Goal: Information Seeking & Learning: Check status

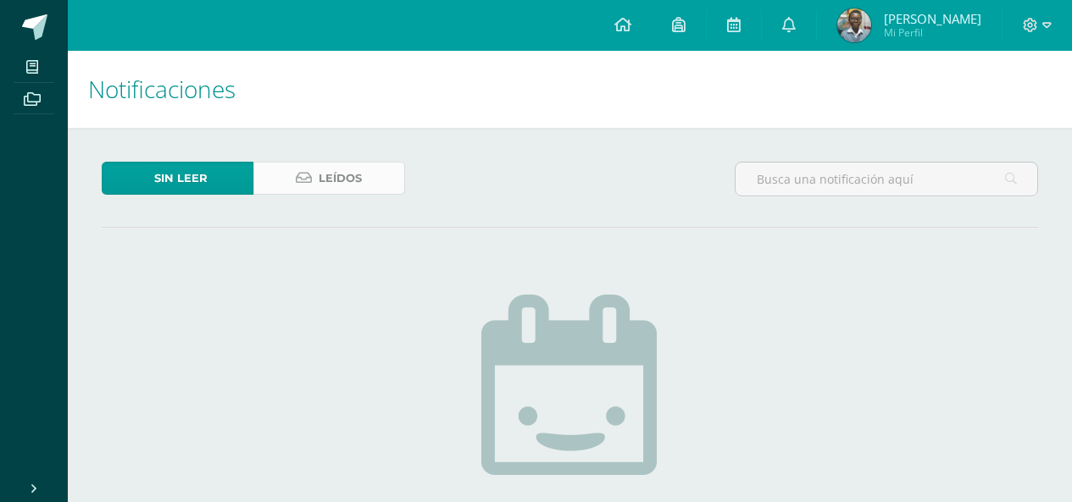
click at [349, 176] on span "Leídos" at bounding box center [340, 178] width 43 height 31
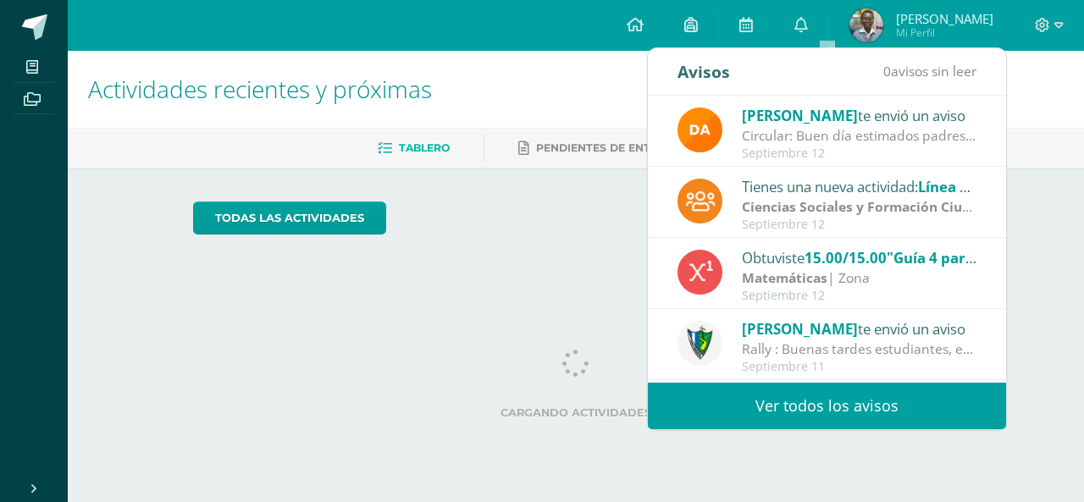
click at [789, 405] on link "Ver todos los avisos" at bounding box center [827, 406] width 358 height 47
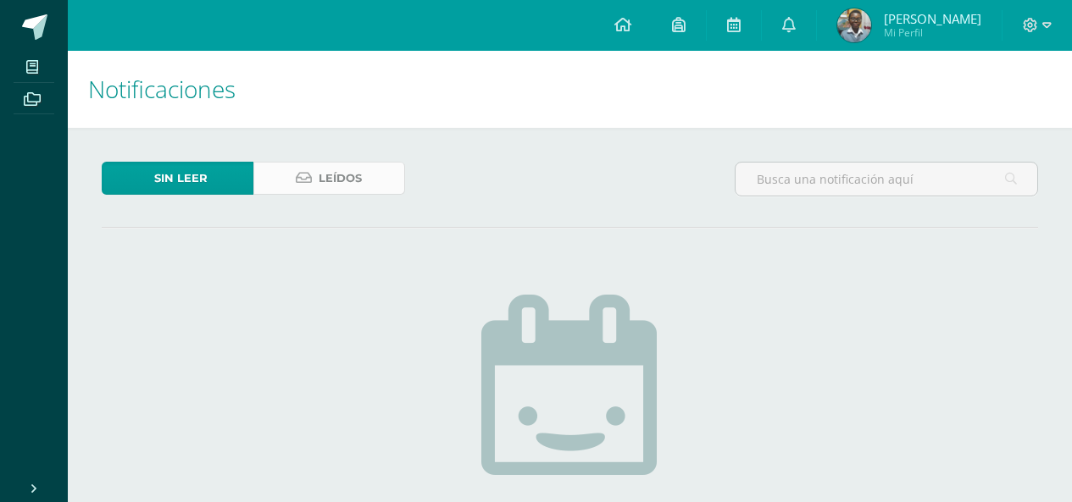
click at [326, 183] on span "Leídos" at bounding box center [340, 178] width 43 height 31
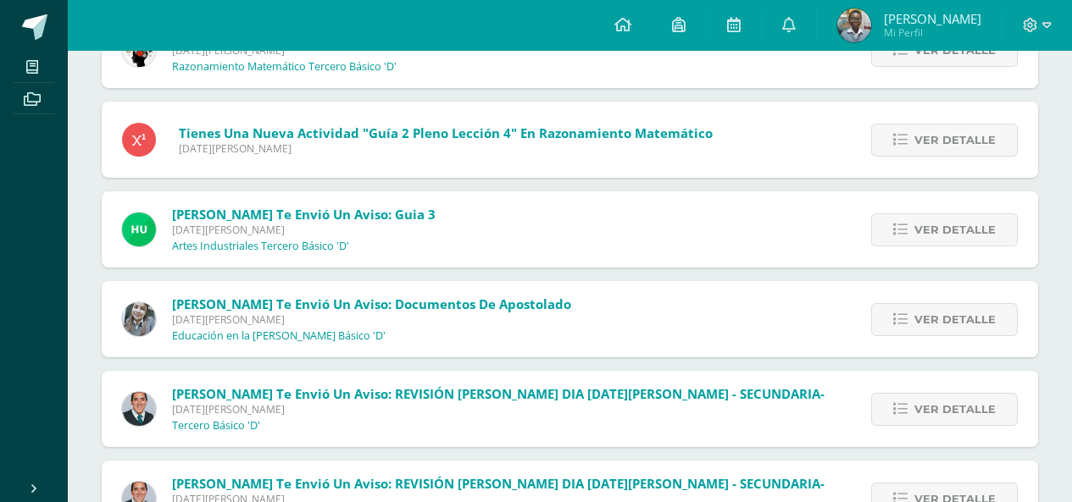
scroll to position [9297, 0]
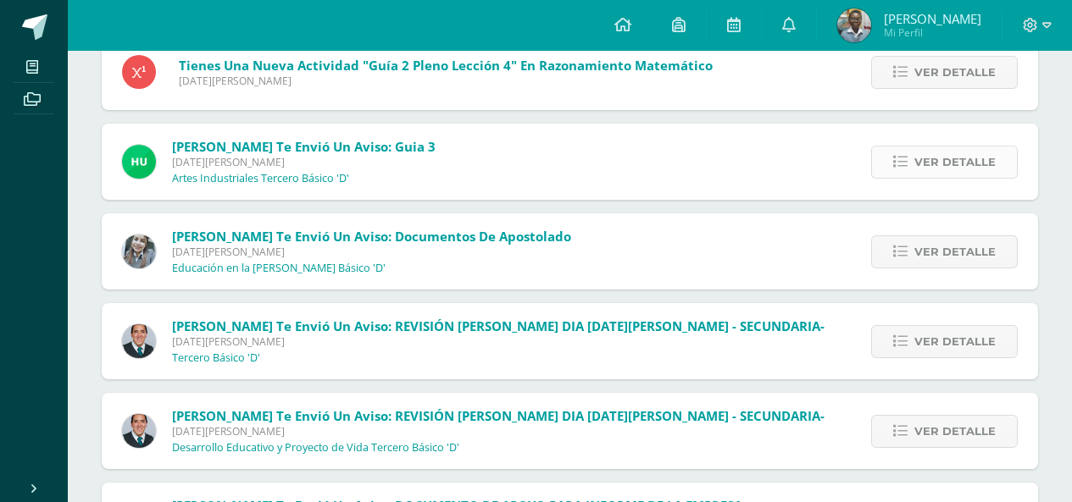
click at [926, 157] on span "Ver detalle" at bounding box center [954, 162] width 81 height 31
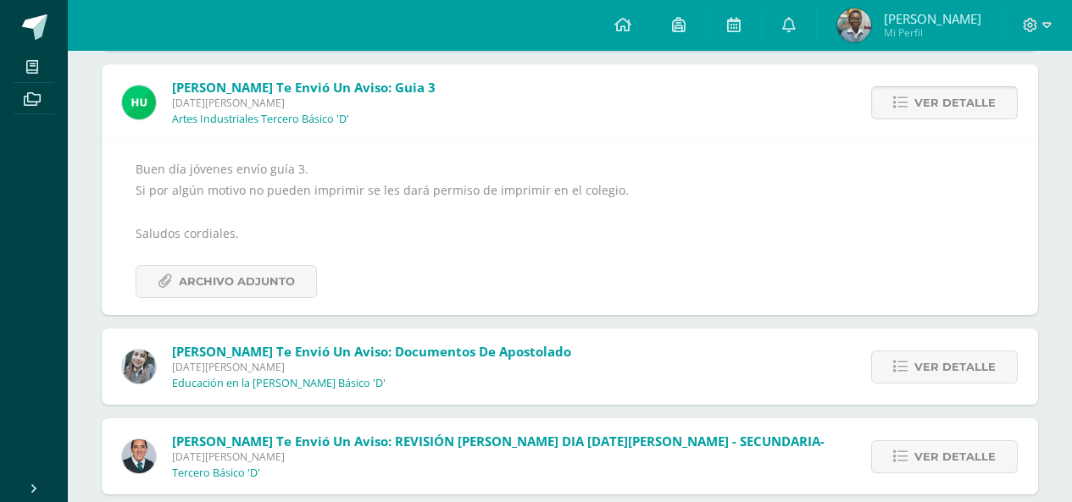
scroll to position [9365, 0]
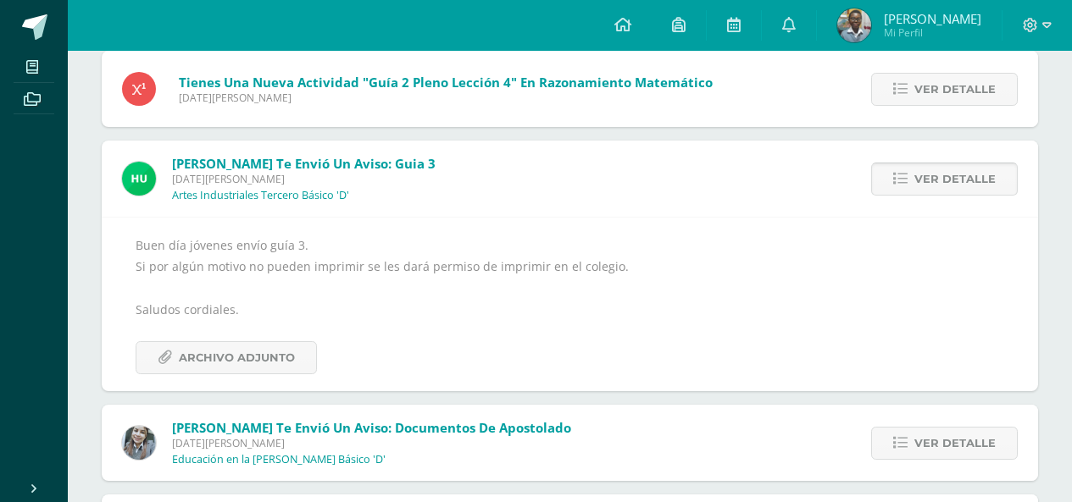
click at [951, 167] on span "Ver detalle" at bounding box center [954, 179] width 81 height 31
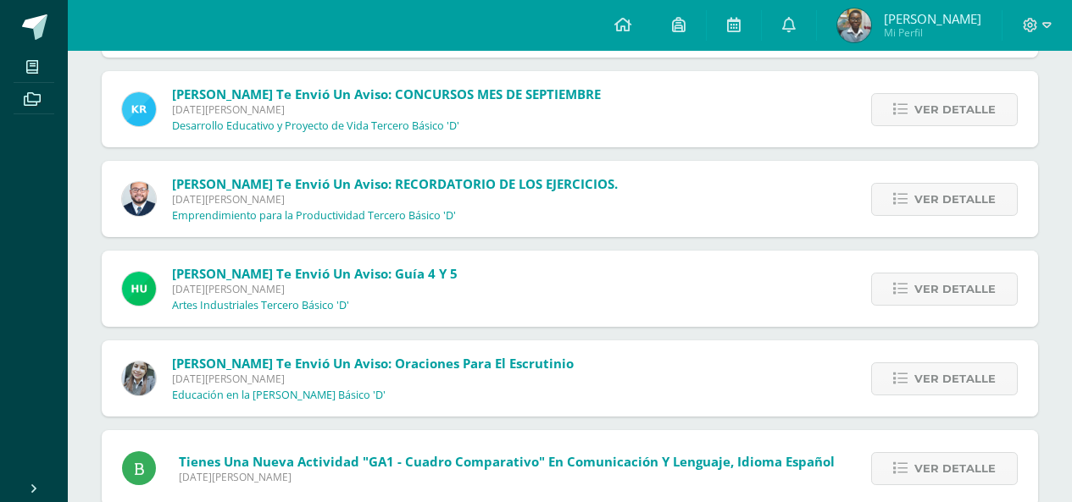
scroll to position [5654, 0]
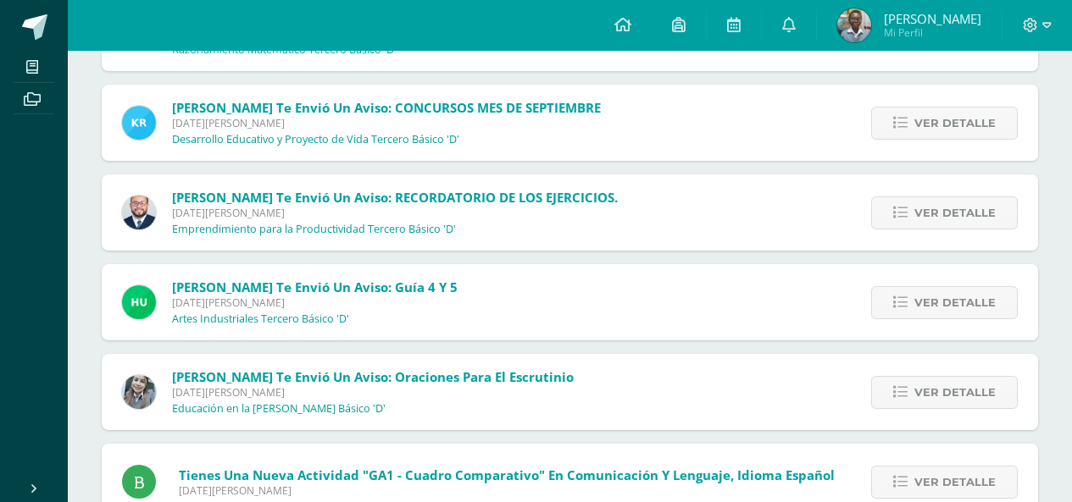
click at [946, 335] on div "Ver detalle" at bounding box center [942, 302] width 192 height 76
click at [887, 312] on link "Ver detalle" at bounding box center [944, 302] width 147 height 33
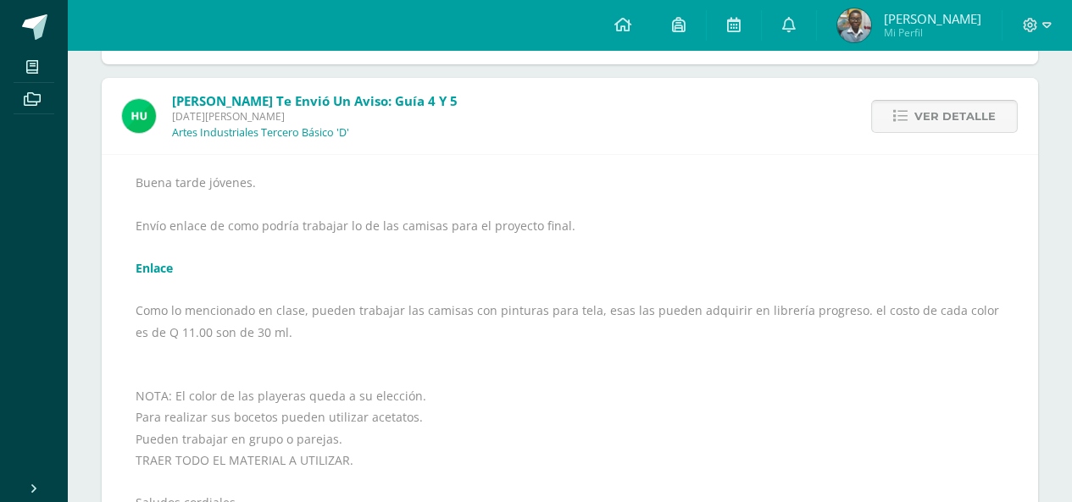
scroll to position [5958, 0]
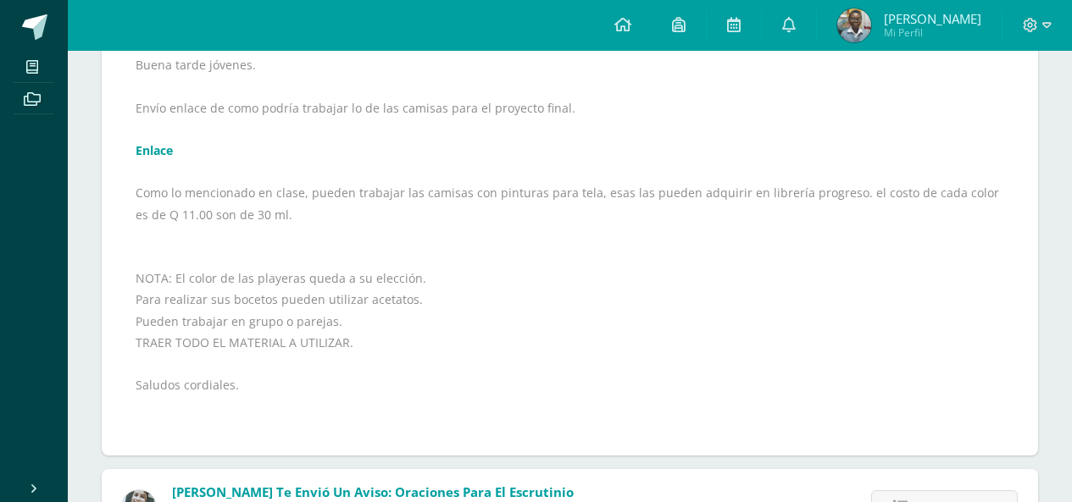
click at [168, 153] on link "Enlace" at bounding box center [154, 150] width 37 height 16
